Goal: Information Seeking & Learning: Learn about a topic

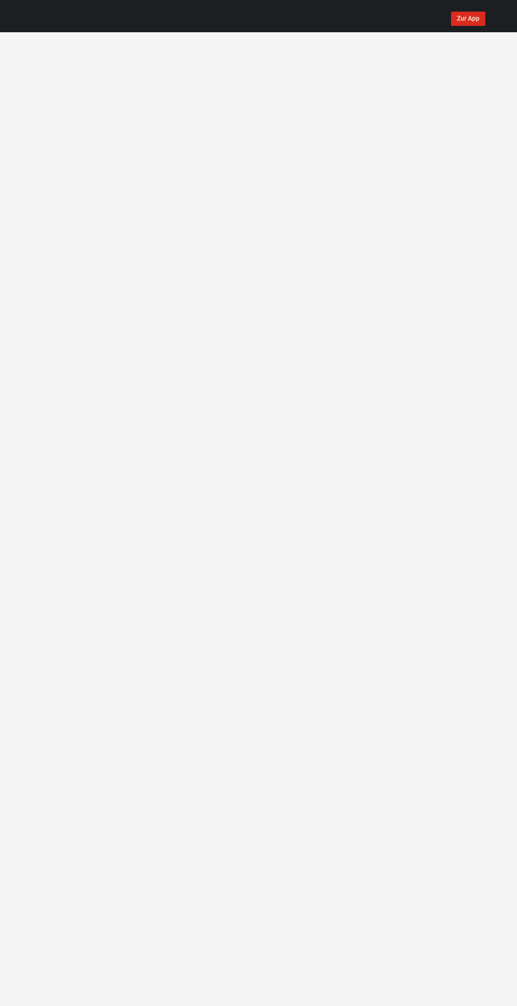
scroll to position [110, 0]
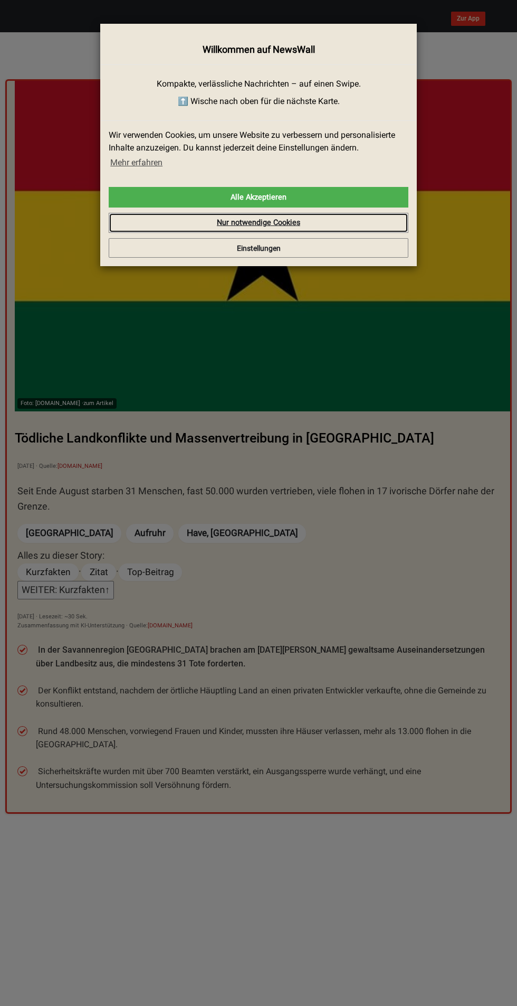
click at [287, 223] on link "Nur notwendige Cookies" at bounding box center [259, 223] width 300 height 20
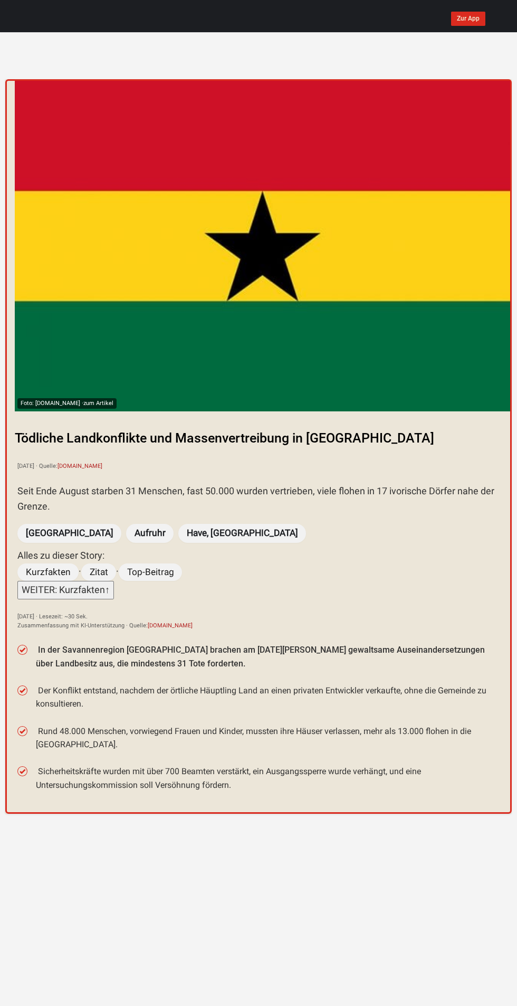
click at [297, 567] on div "Kurzfakten · Zitat · Top-Beitrag" at bounding box center [258, 571] width 482 height 17
click at [300, 572] on div "Kurzfakten · Zitat · Top-Beitrag" at bounding box center [258, 571] width 482 height 17
click at [256, 559] on div "Alles zu dieser Story:" at bounding box center [258, 555] width 482 height 15
click at [258, 585] on div "WEITER: Kurzfakten ↑" at bounding box center [258, 590] width 482 height 18
click at [269, 583] on div "WEITER: Kurzfakten ↑" at bounding box center [258, 590] width 482 height 18
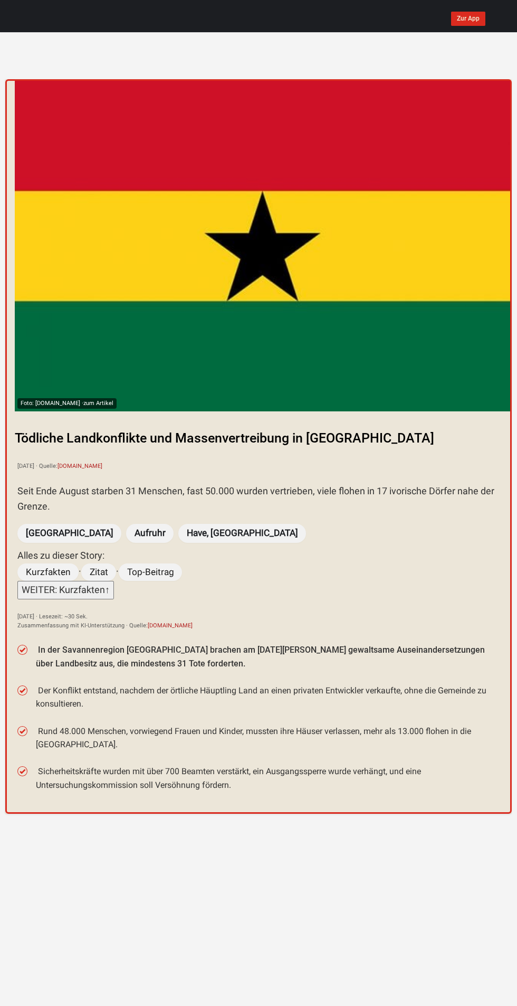
click at [280, 592] on div "WEITER: Kurzfakten ↑" at bounding box center [258, 590] width 482 height 18
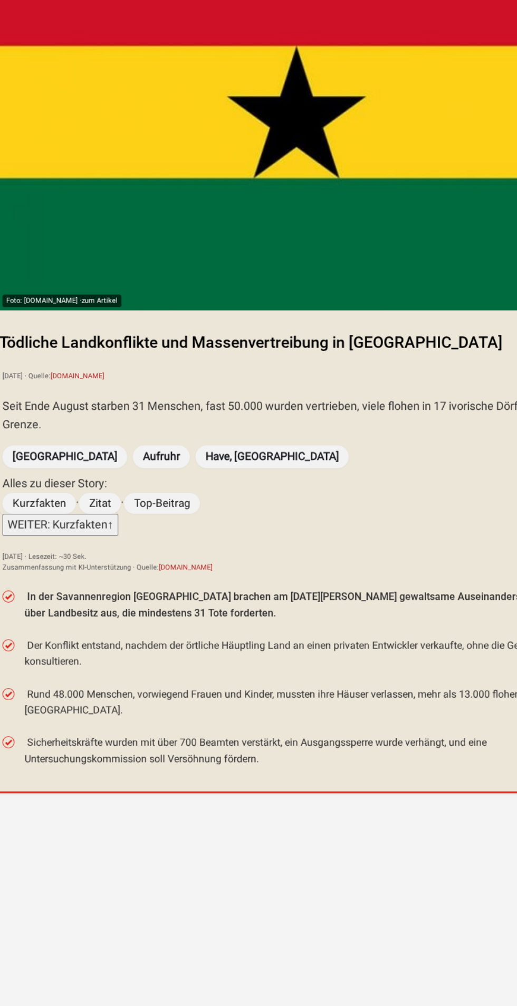
click at [288, 619] on div "04.09.2025 · Lesezeit: ~30 Sek. Zusammenfassung mit KI-Unterstützung · Quelle: …" at bounding box center [258, 621] width 482 height 18
click at [304, 585] on div "WEITER: Kurzfakten ↑" at bounding box center [258, 590] width 482 height 18
click at [310, 578] on div "Kurzfakten · Zitat · Top-Beitrag" at bounding box center [258, 571] width 482 height 17
click at [314, 562] on div "Alles zu dieser Story:" at bounding box center [258, 555] width 482 height 15
click at [310, 553] on div "Alles zu dieser Story:" at bounding box center [258, 555] width 482 height 15
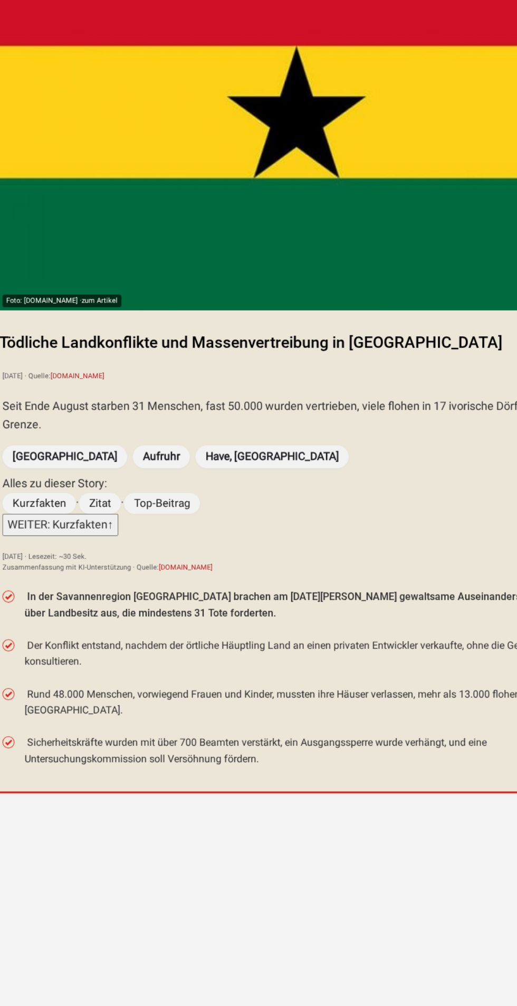
click at [302, 558] on div "Alles zu dieser Story:" at bounding box center [258, 555] width 482 height 15
click at [306, 569] on div "Kurzfakten · Zitat · Top-Beitrag" at bounding box center [258, 571] width 482 height 17
